Goal: Task Accomplishment & Management: Complete application form

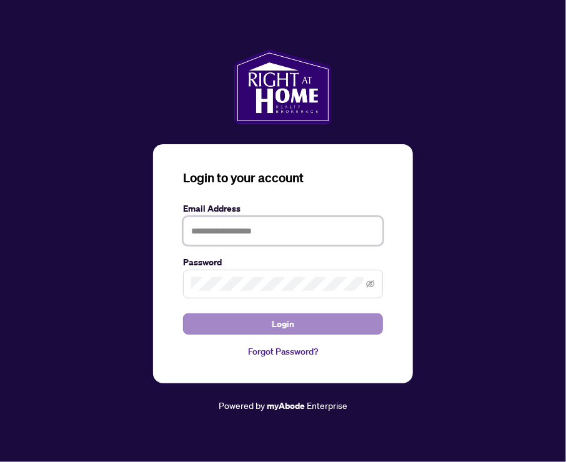
type input "**********"
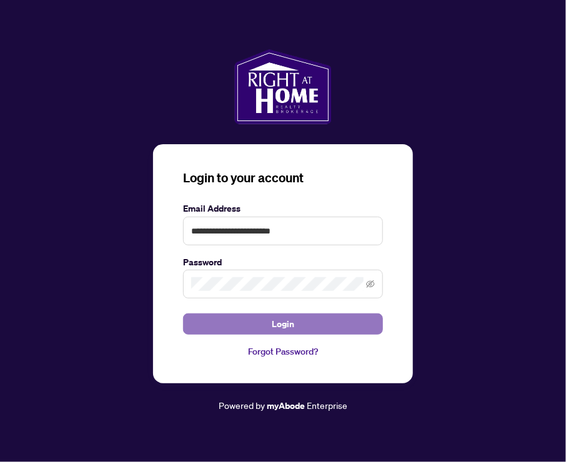
click at [285, 329] on span "Login" at bounding box center [283, 324] width 22 height 20
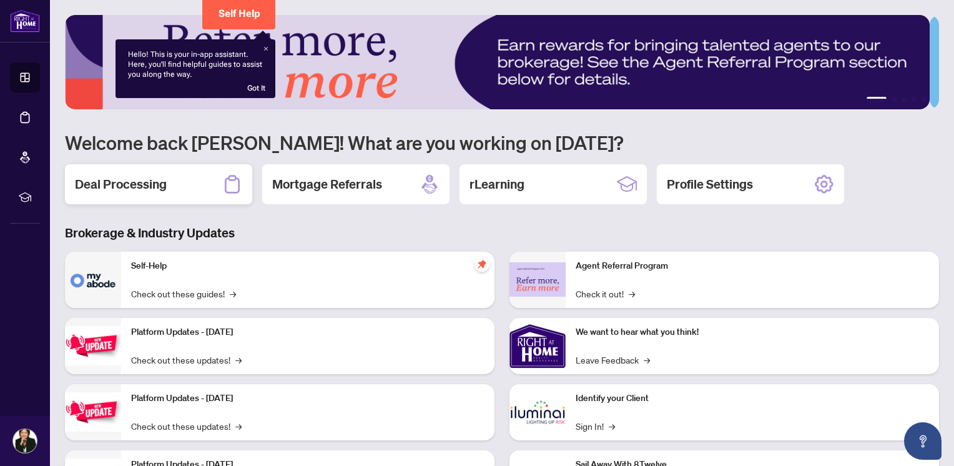
click at [147, 184] on h2 "Deal Processing" at bounding box center [121, 183] width 92 height 17
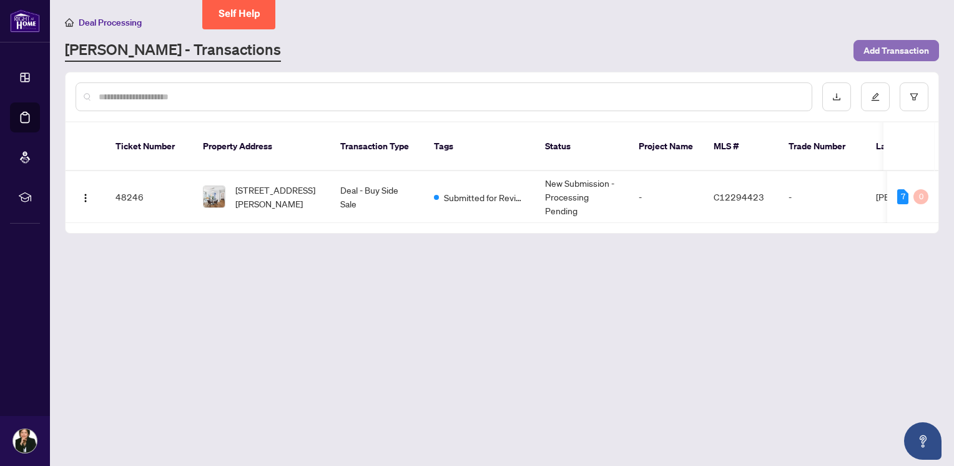
click at [565, 48] on span "Add Transaction" at bounding box center [897, 51] width 66 height 20
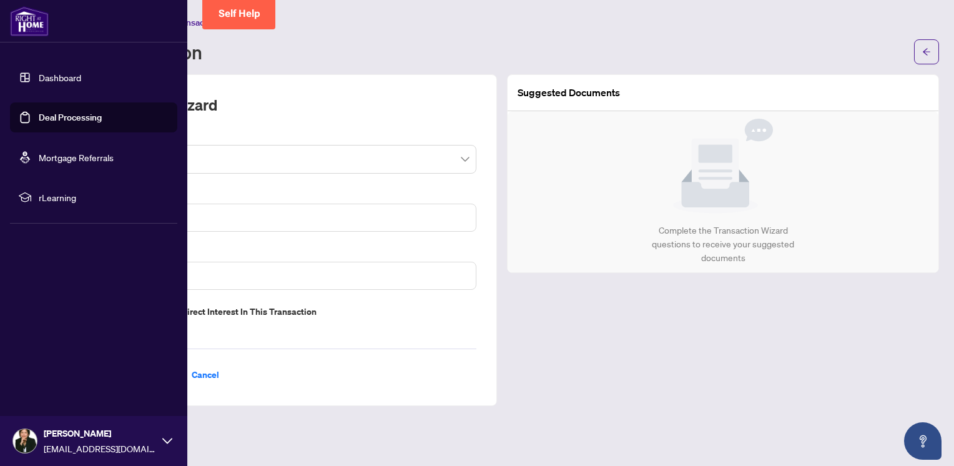
click at [24, 29] on img at bounding box center [29, 21] width 39 height 30
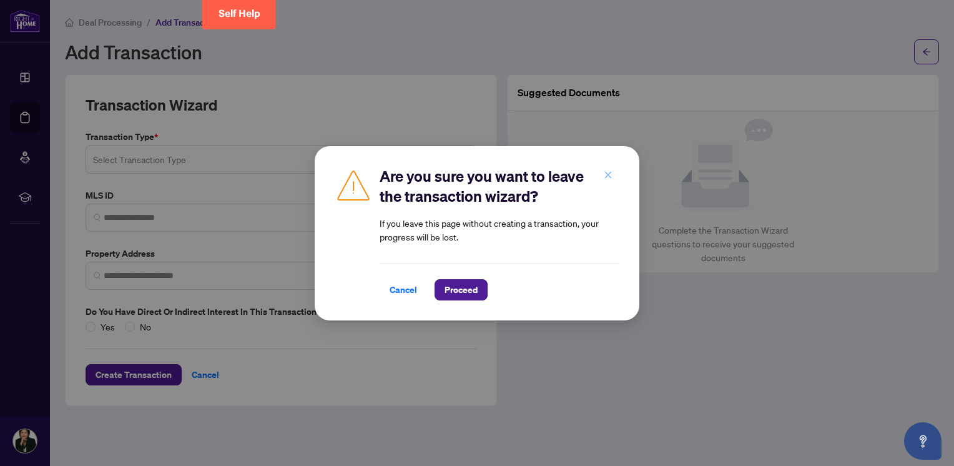
click at [565, 172] on icon "close" at bounding box center [608, 174] width 9 height 9
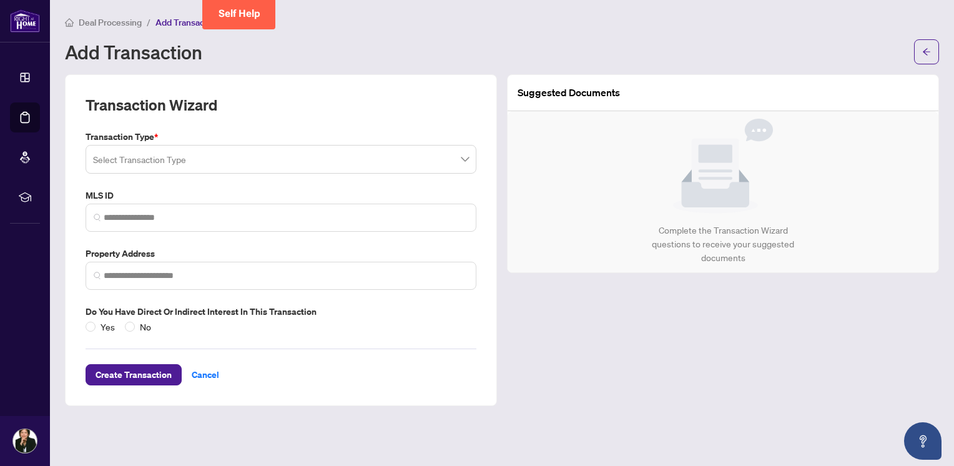
click at [457, 161] on input "search" at bounding box center [275, 160] width 365 height 27
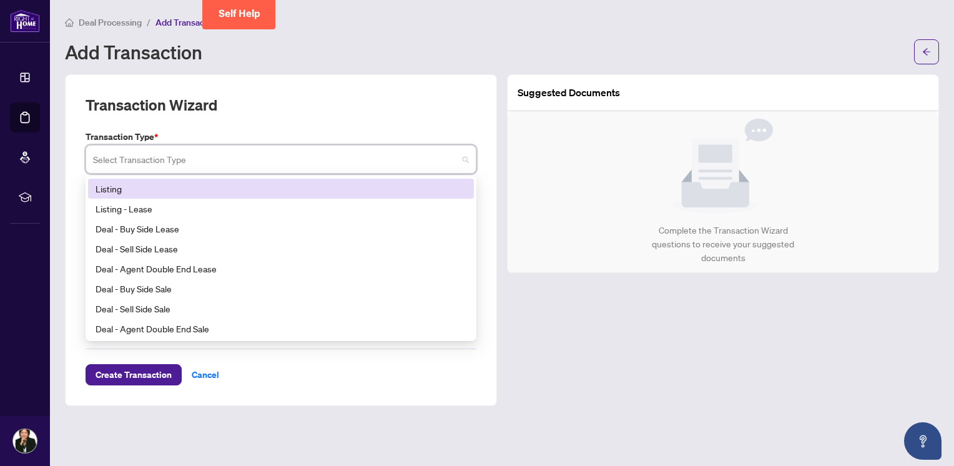
click at [124, 186] on div "Listing" at bounding box center [281, 189] width 371 height 14
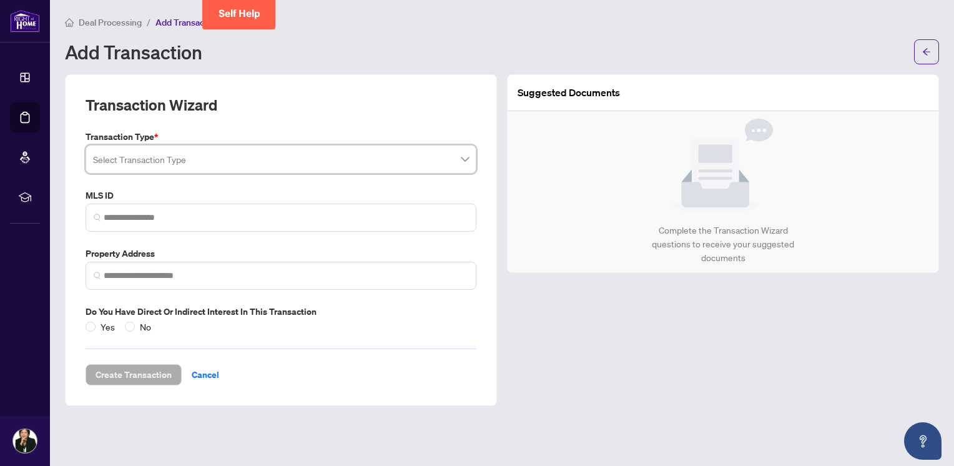
click at [460, 158] on span at bounding box center [281, 159] width 376 height 24
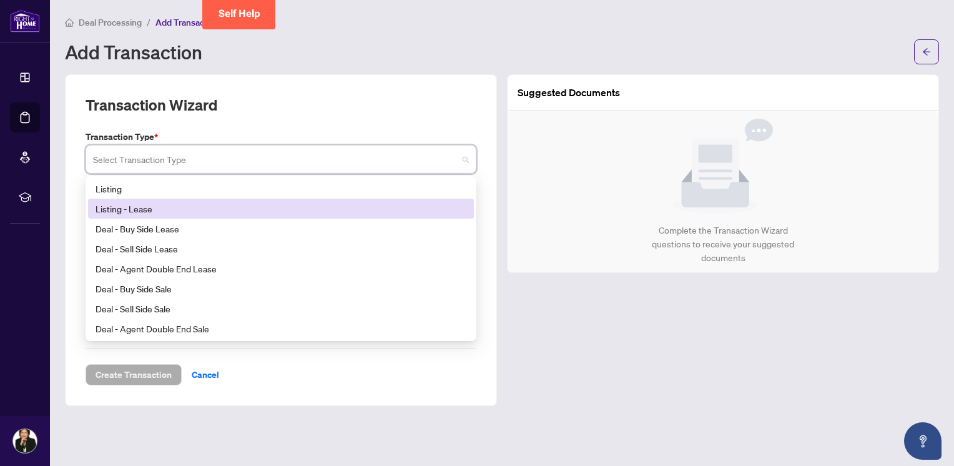
click at [143, 209] on div "Listing - Lease" at bounding box center [281, 209] width 371 height 14
